Goal: Task Accomplishment & Management: Manage account settings

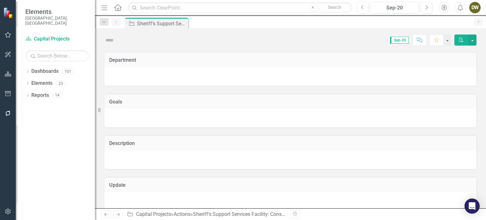
checkbox input "true"
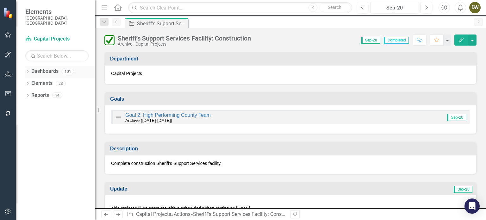
click at [30, 66] on div "Dropdown Dashboards 101" at bounding box center [60, 72] width 70 height 12
click at [28, 70] on icon "Dropdown" at bounding box center [27, 71] width 4 height 3
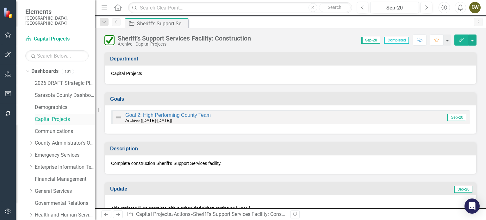
click at [43, 116] on link "Capital Projects" at bounding box center [65, 119] width 60 height 7
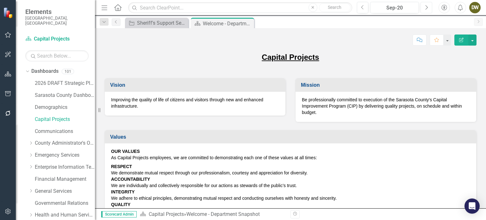
click at [425, 9] on icon "Next" at bounding box center [425, 8] width 3 height 6
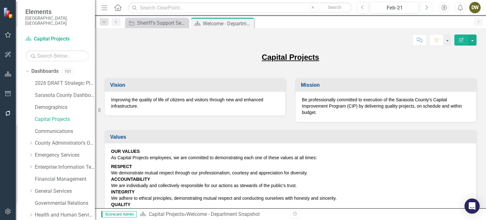
click at [425, 9] on icon "Next" at bounding box center [425, 8] width 3 height 6
click at [424, 9] on icon "Next" at bounding box center [425, 8] width 3 height 6
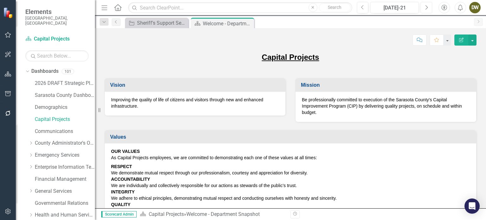
click at [424, 9] on icon "Next" at bounding box center [425, 8] width 3 height 6
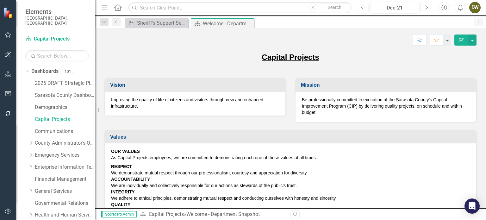
click at [424, 9] on icon "Next" at bounding box center [425, 8] width 3 height 6
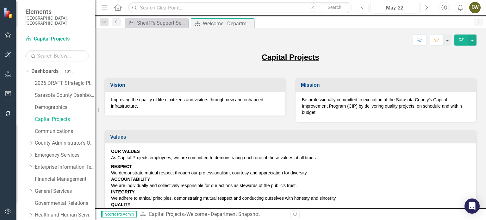
click at [424, 9] on icon "Next" at bounding box center [425, 8] width 3 height 6
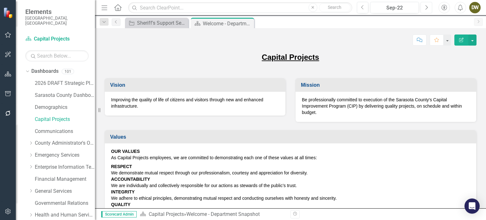
click at [424, 9] on icon "Next" at bounding box center [425, 8] width 3 height 6
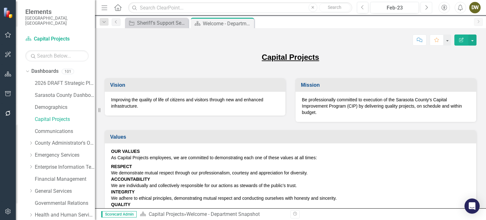
click at [424, 9] on icon "Next" at bounding box center [425, 8] width 3 height 6
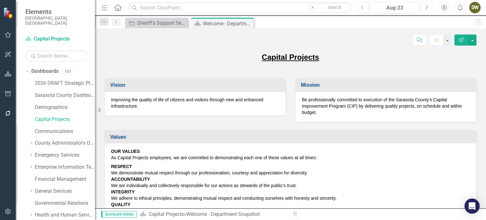
click at [424, 9] on icon "Next" at bounding box center [425, 8] width 3 height 6
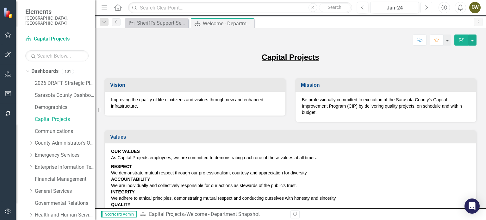
click at [424, 9] on icon "Next" at bounding box center [425, 8] width 3 height 6
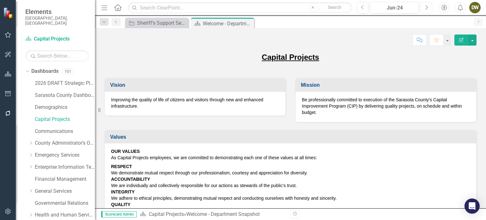
click at [424, 9] on icon "Next" at bounding box center [425, 8] width 3 height 6
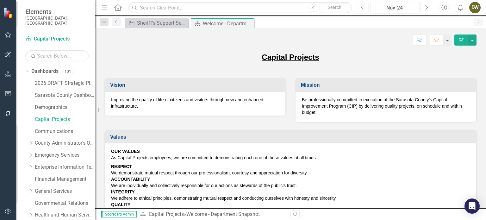
click at [424, 9] on icon "Next" at bounding box center [425, 8] width 3 height 6
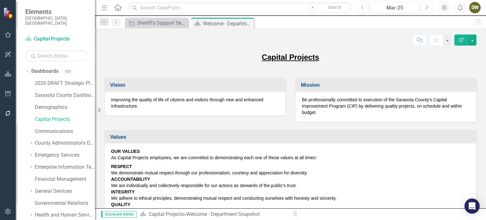
click at [424, 9] on icon "Next" at bounding box center [425, 8] width 3 height 6
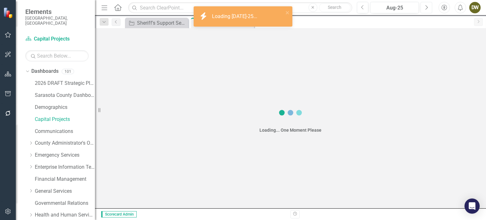
click at [424, 9] on icon "Next" at bounding box center [425, 8] width 3 height 6
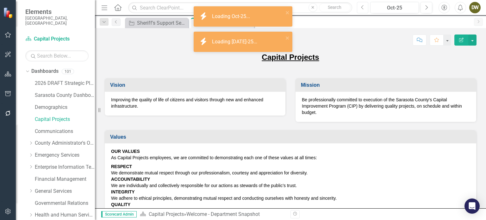
click at [357, 8] on button "Previous" at bounding box center [363, 7] width 12 height 11
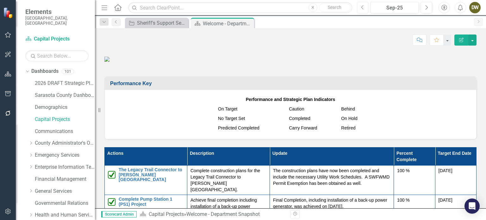
scroll to position [401, 0]
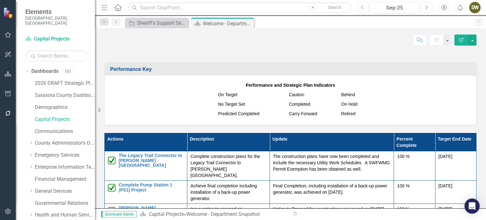
drag, startPoint x: 483, startPoint y: 148, endPoint x: 460, endPoint y: 133, distance: 27.9
click at [460, 47] on p at bounding box center [290, 41] width 372 height 11
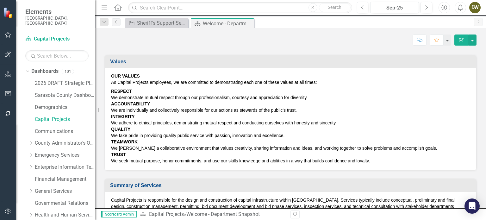
scroll to position [0, 0]
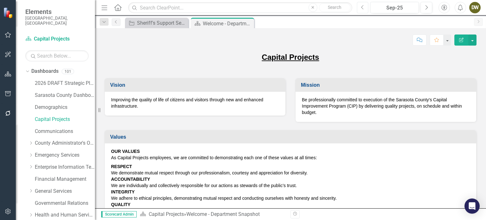
click at [362, 9] on icon "Previous" at bounding box center [362, 8] width 3 height 6
click at [361, 9] on icon "Previous" at bounding box center [362, 8] width 3 height 6
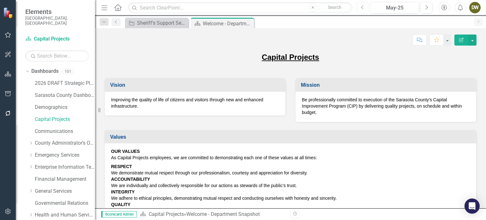
click at [361, 9] on icon "Previous" at bounding box center [362, 8] width 3 height 6
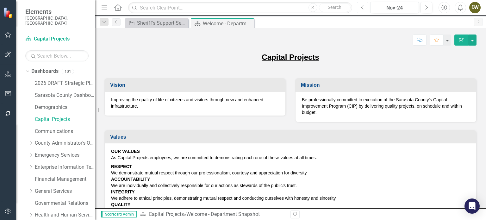
click at [361, 9] on icon "Previous" at bounding box center [362, 8] width 3 height 6
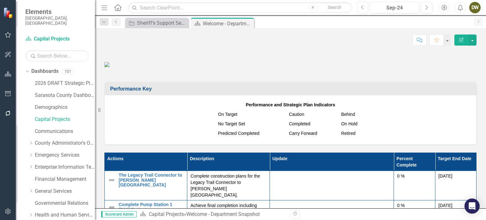
scroll to position [389, 0]
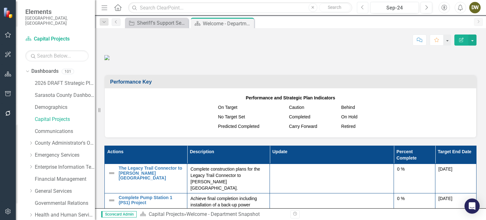
click at [362, 8] on icon "Previous" at bounding box center [362, 8] width 3 height 6
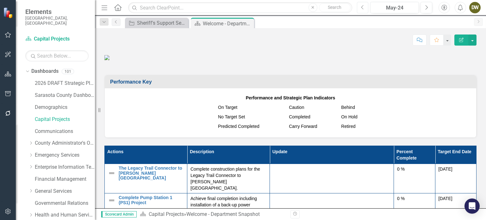
click at [362, 8] on icon "Previous" at bounding box center [362, 8] width 3 height 6
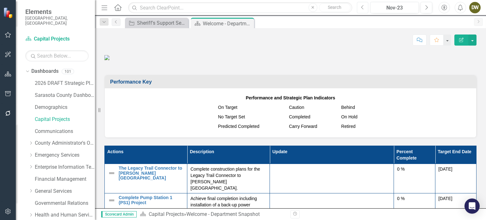
click at [362, 8] on icon "Previous" at bounding box center [362, 8] width 3 height 6
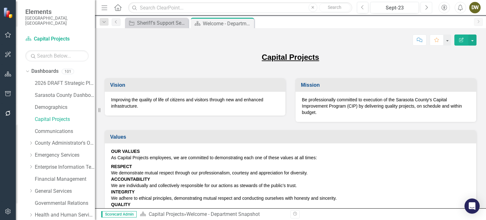
click at [424, 8] on button "Next" at bounding box center [426, 7] width 12 height 11
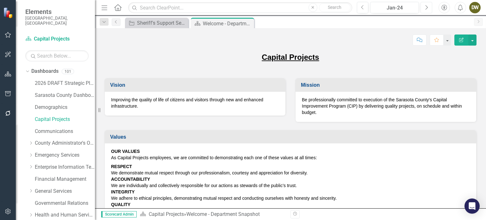
click at [424, 8] on button "Next" at bounding box center [426, 7] width 12 height 11
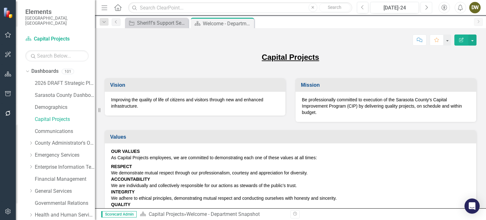
click at [424, 8] on button "Next" at bounding box center [426, 7] width 12 height 11
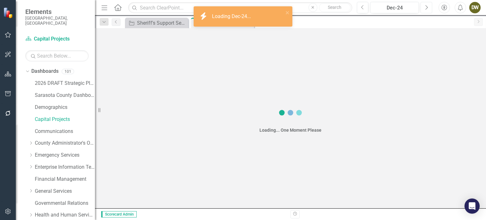
click at [424, 8] on button "Next" at bounding box center [426, 7] width 12 height 11
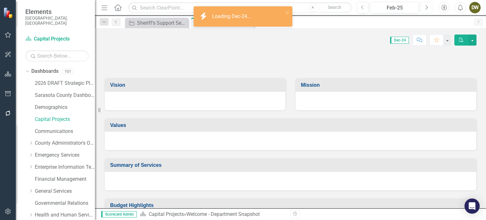
click at [424, 8] on button "Next" at bounding box center [426, 7] width 12 height 11
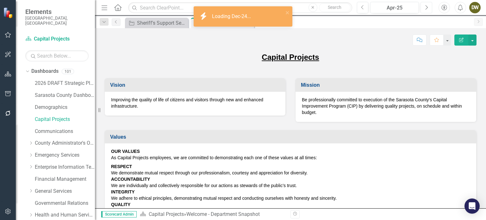
click at [424, 8] on button "Next" at bounding box center [426, 7] width 12 height 11
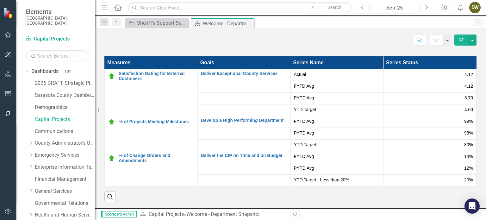
scroll to position [944, 0]
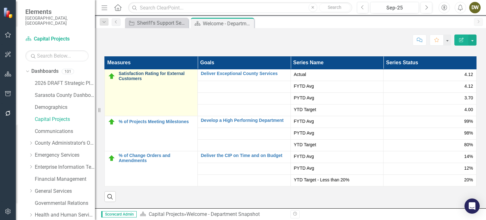
click at [134, 81] on link "Satisfaction Rating for External Customers" at bounding box center [157, 76] width 76 height 10
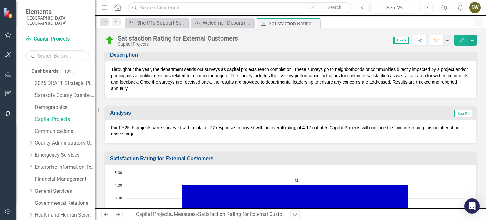
scroll to position [138, 0]
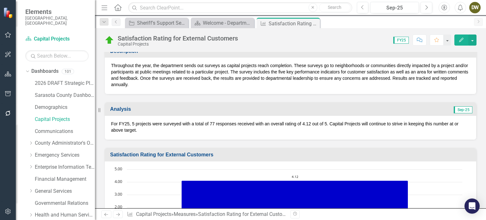
click at [310, 122] on p "For FY25, 5 projects were surveyed with a total of 77 responses received with a…" at bounding box center [290, 126] width 359 height 13
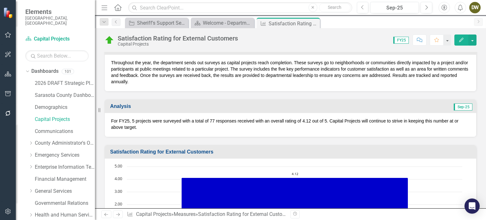
scroll to position [143, 0]
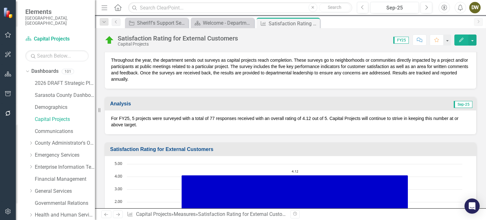
click at [326, 117] on p "For FY25, 5 projects were surveyed with a total of 77 responses received with a…" at bounding box center [290, 121] width 359 height 13
click at [326, 116] on p "For FY25, 5 projects were surveyed with a total of 77 responses received with a…" at bounding box center [290, 121] width 359 height 13
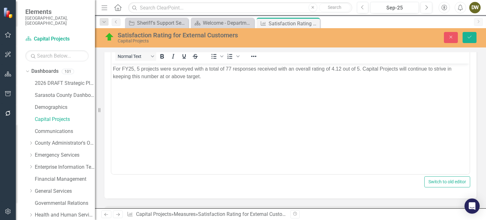
scroll to position [182, 0]
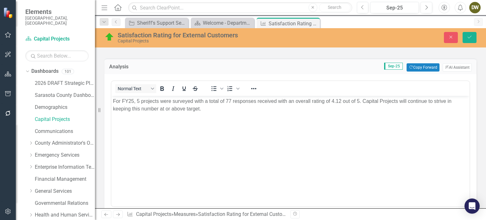
click at [359, 102] on p "For FY25, 5 projects were surveyed with a total of 77 responses received with a…" at bounding box center [290, 104] width 355 height 15
click at [467, 38] on icon "Save" at bounding box center [469, 37] width 6 height 4
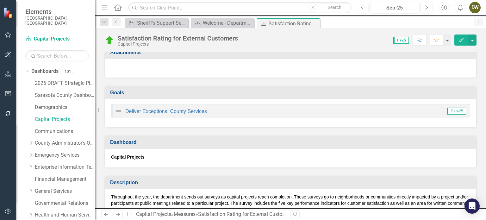
scroll to position [0, 0]
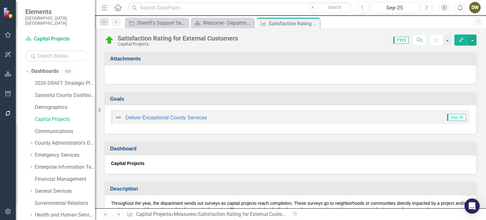
drag, startPoint x: 114, startPoint y: 22, endPoint x: 119, endPoint y: 27, distance: 7.6
click at [114, 22] on icon "Previous" at bounding box center [116, 22] width 5 height 4
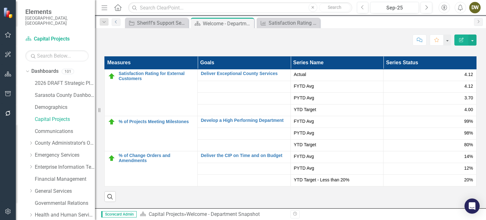
scroll to position [964, 0]
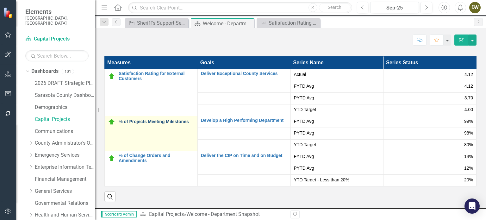
click at [158, 122] on link "% of Projects Meeting Milestones" at bounding box center [157, 121] width 76 height 5
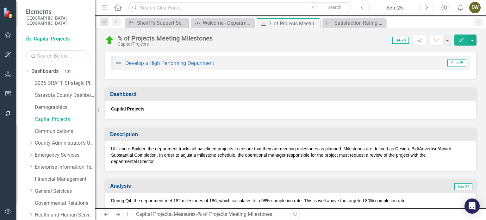
scroll to position [100, 0]
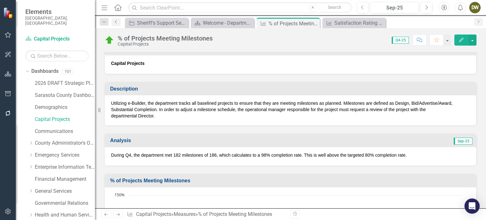
click at [117, 22] on icon "Previous" at bounding box center [116, 22] width 5 height 4
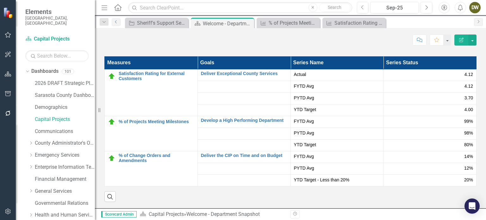
scroll to position [964, 0]
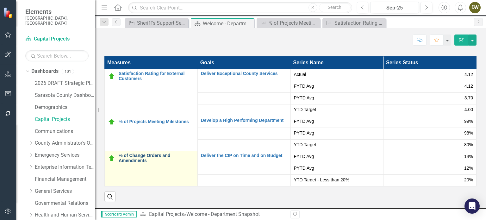
click at [141, 156] on link "% of Change Orders and Amendments" at bounding box center [157, 158] width 76 height 10
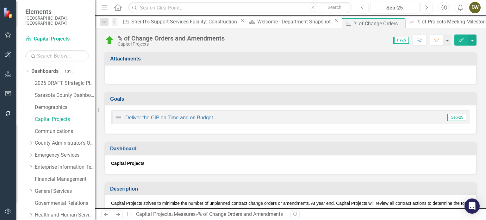
scroll to position [95, 0]
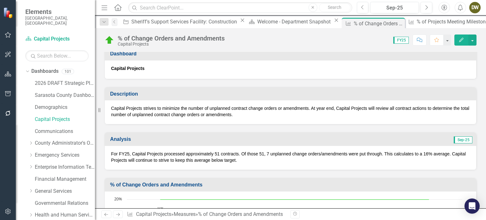
click at [426, 152] on p "For FY25, Capital Projects processed approximately 51 contracts. Of those 51, 7…" at bounding box center [290, 157] width 359 height 13
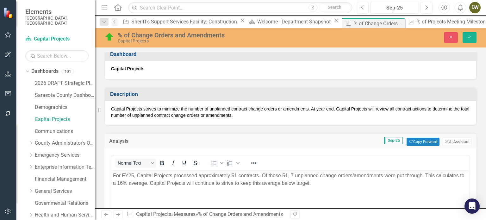
scroll to position [0, 0]
click at [127, 182] on p "For FY25, Capital Projects processed approximately 51 contracts. Of those 51, 7…" at bounding box center [290, 178] width 355 height 15
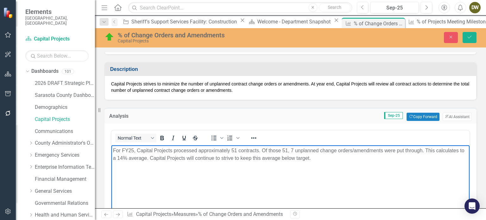
scroll to position [98, 0]
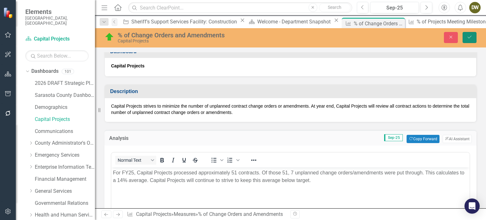
click at [469, 37] on icon "Save" at bounding box center [469, 37] width 6 height 4
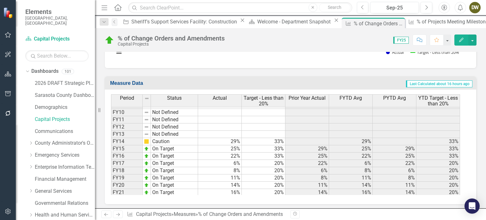
scroll to position [80, 0]
